Goal: Navigation & Orientation: Find specific page/section

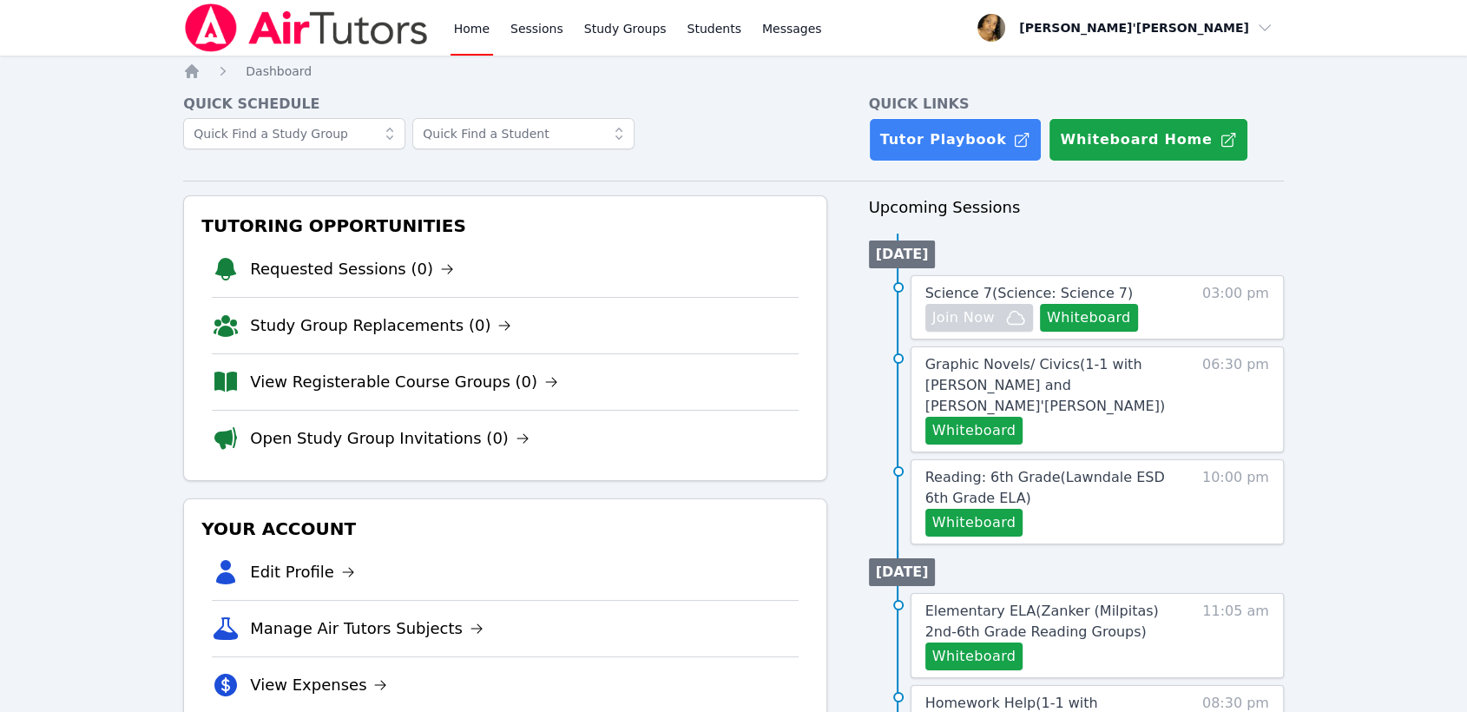
click at [671, 529] on h3 "Your Account" at bounding box center [505, 528] width 614 height 31
